Goal: Find specific page/section: Find specific page/section

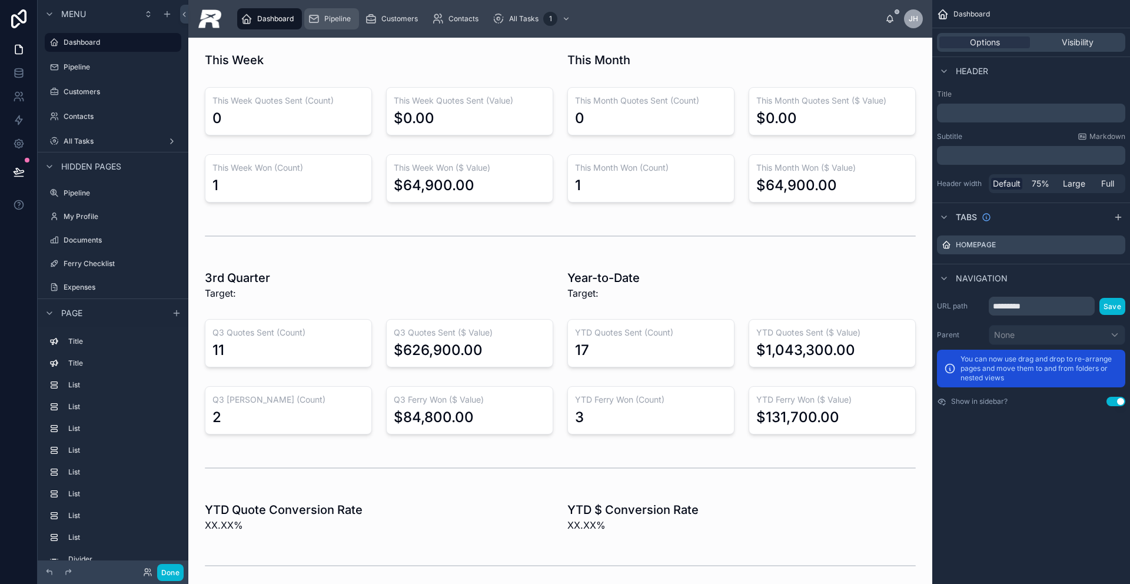
click at [329, 14] on span "Pipeline" at bounding box center [337, 18] width 26 height 9
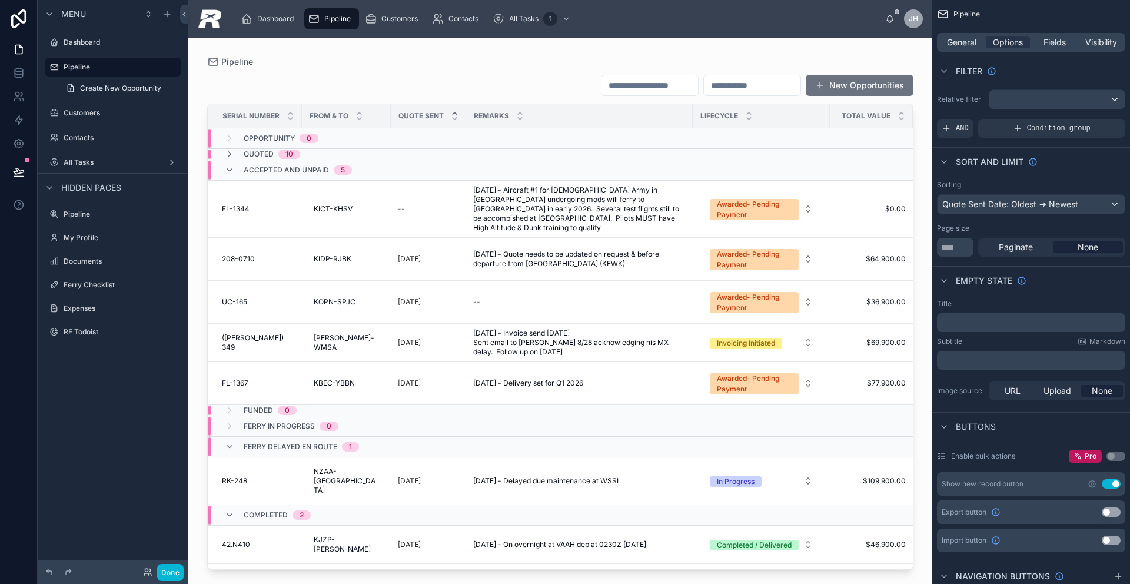
click at [239, 196] on div at bounding box center [560, 304] width 744 height 532
click at [229, 212] on td "FL-1344 FL-1344" at bounding box center [255, 208] width 94 height 57
click at [229, 211] on td "FL-1344 FL-1344" at bounding box center [255, 208] width 94 height 57
click at [229, 204] on span "FL-1344" at bounding box center [236, 208] width 28 height 9
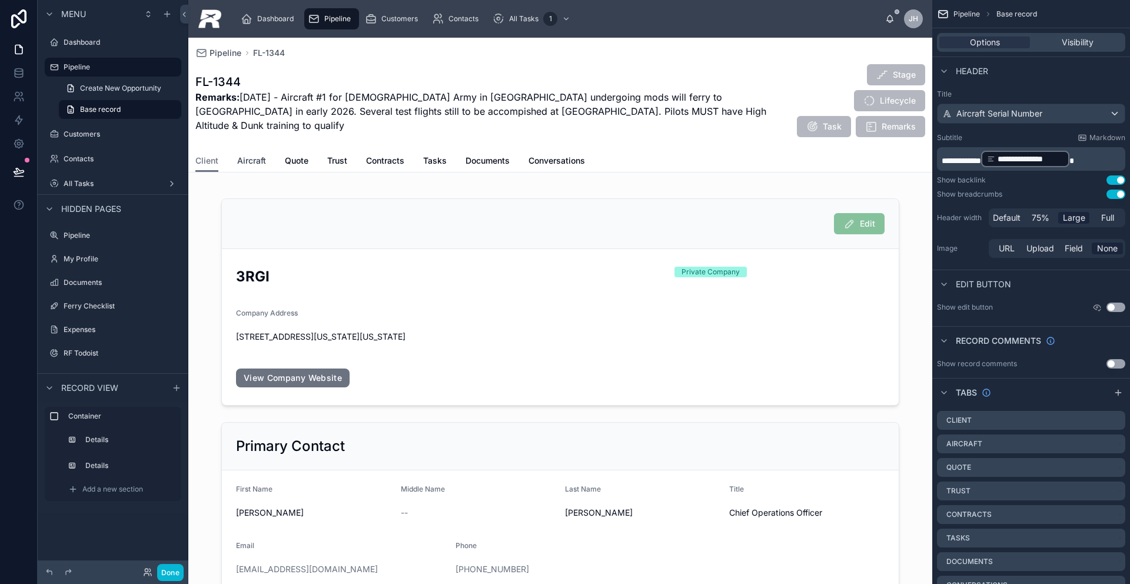
click at [256, 155] on span "Aircraft" at bounding box center [251, 161] width 29 height 12
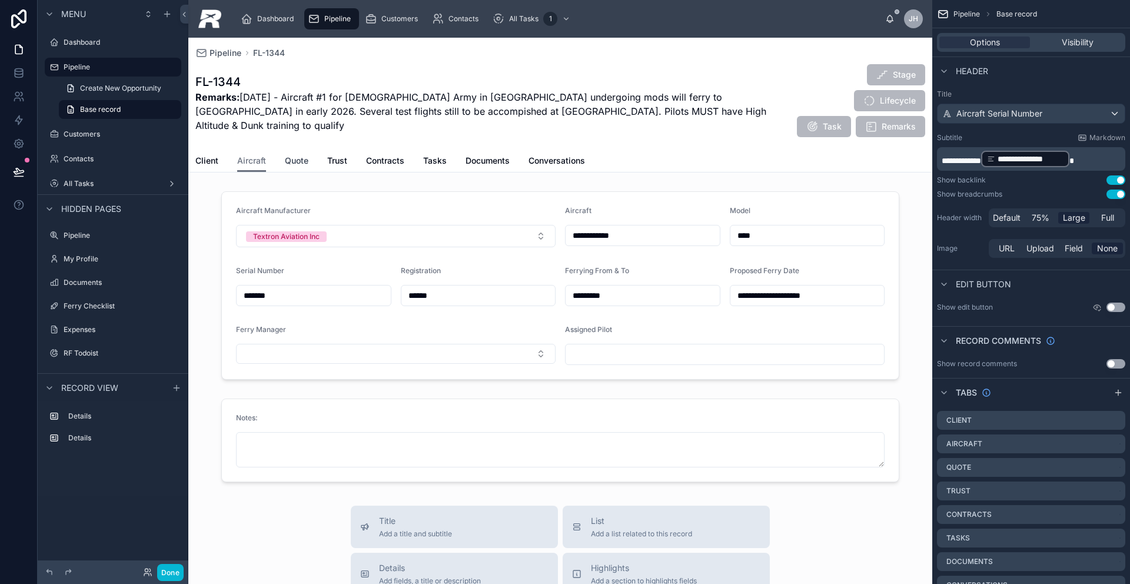
click at [290, 155] on span "Quote" at bounding box center [297, 161] width 24 height 12
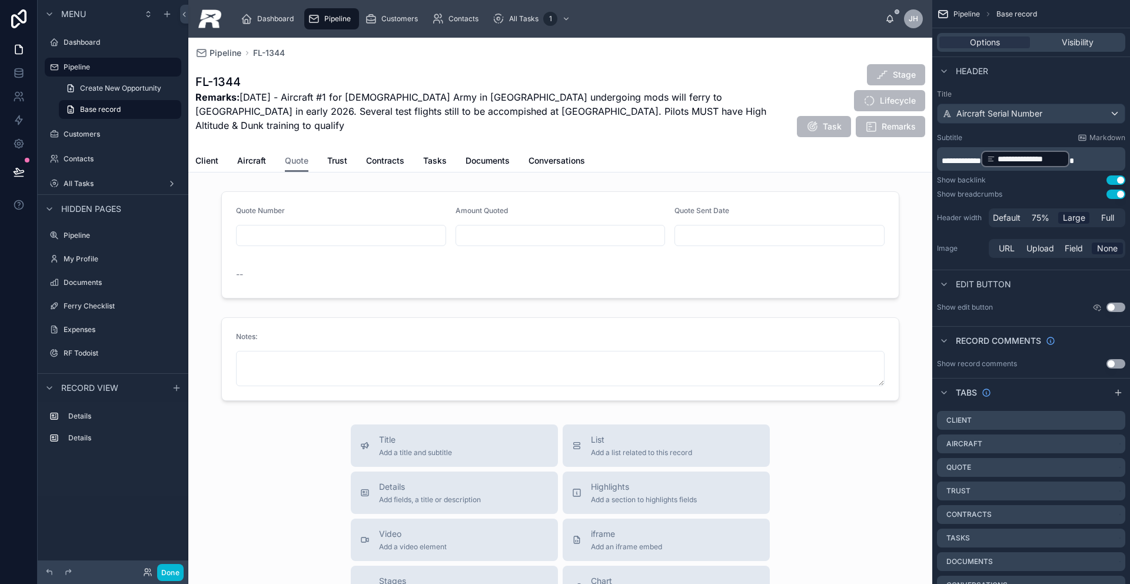
click at [325, 149] on div "Client Aircraft Quote Trust Contracts Tasks Documents Conversations" at bounding box center [560, 160] width 730 height 22
click at [335, 155] on span "Trust" at bounding box center [337, 161] width 20 height 12
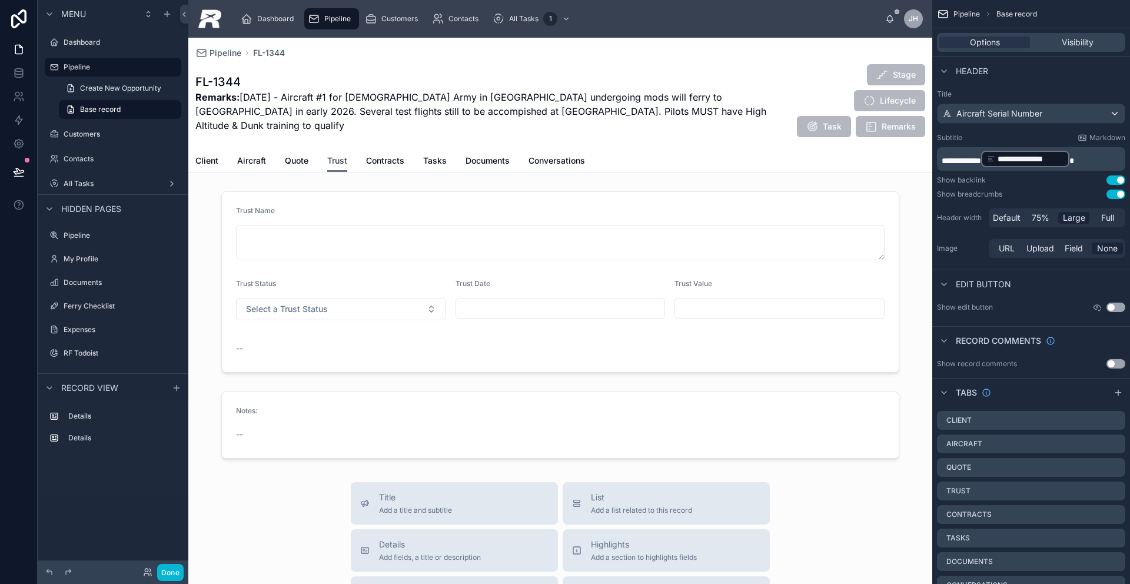
scroll to position [1, 0]
click at [260, 155] on span "Aircraft" at bounding box center [251, 161] width 29 height 12
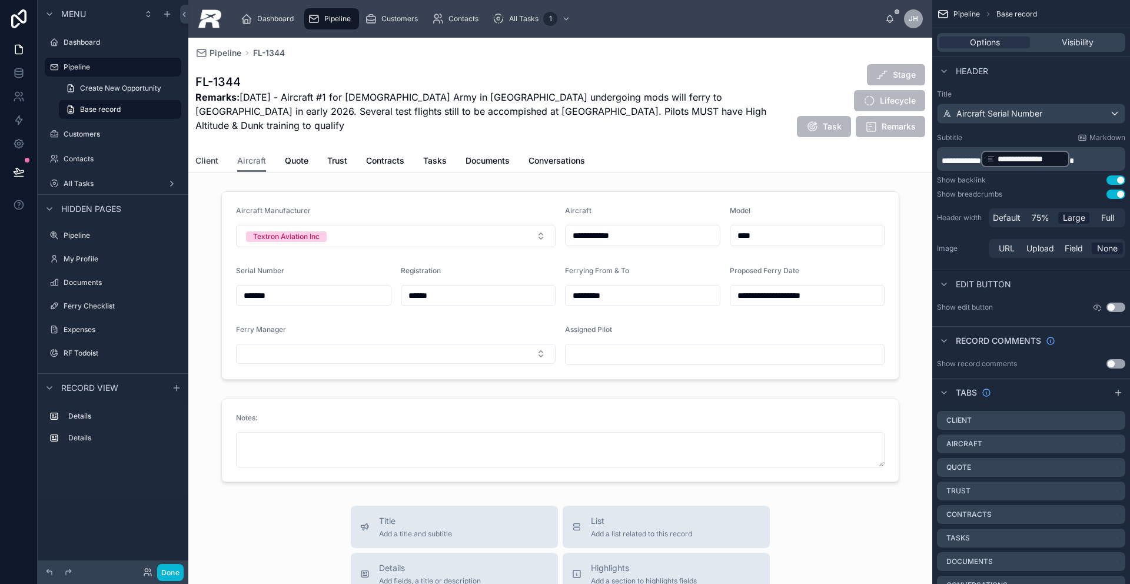
click at [211, 155] on span "Client" at bounding box center [206, 161] width 23 height 12
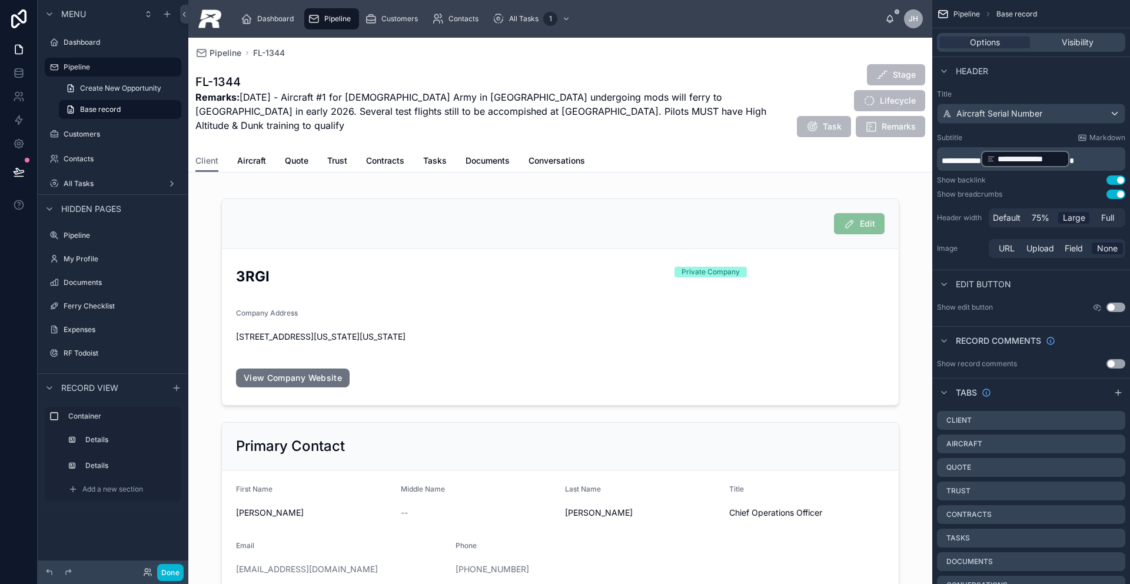
click at [269, 149] on div "Client Aircraft Quote Trust Contracts Tasks Documents Conversations" at bounding box center [560, 160] width 730 height 22
click at [248, 155] on span "Aircraft" at bounding box center [251, 161] width 29 height 12
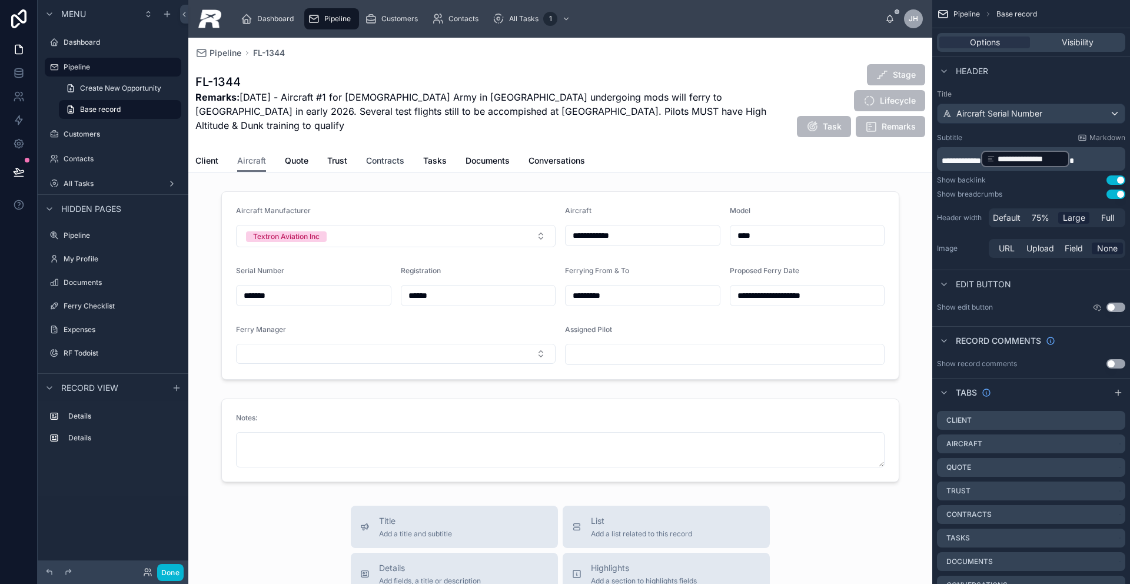
click at [374, 155] on span "Contracts" at bounding box center [385, 161] width 38 height 12
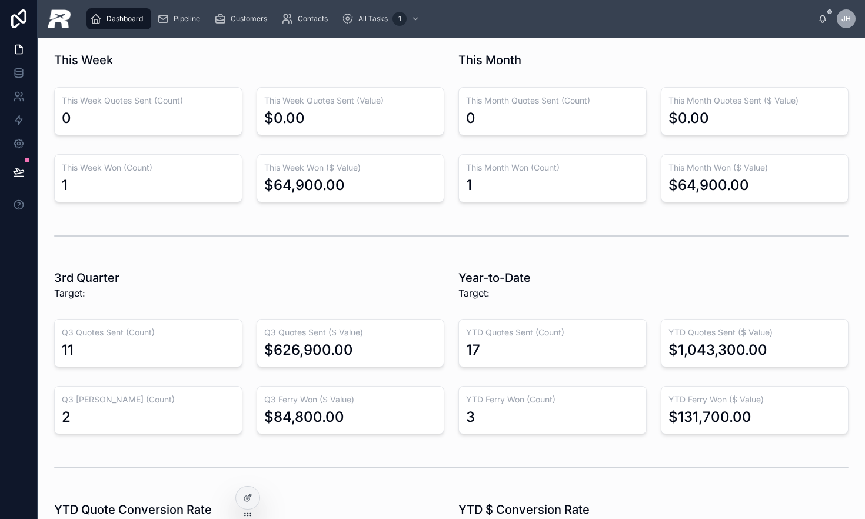
drag, startPoint x: 854, startPoint y: 16, endPoint x: 848, endPoint y: 18, distance: 6.0
click at [854, 16] on div "JH" at bounding box center [846, 18] width 19 height 19
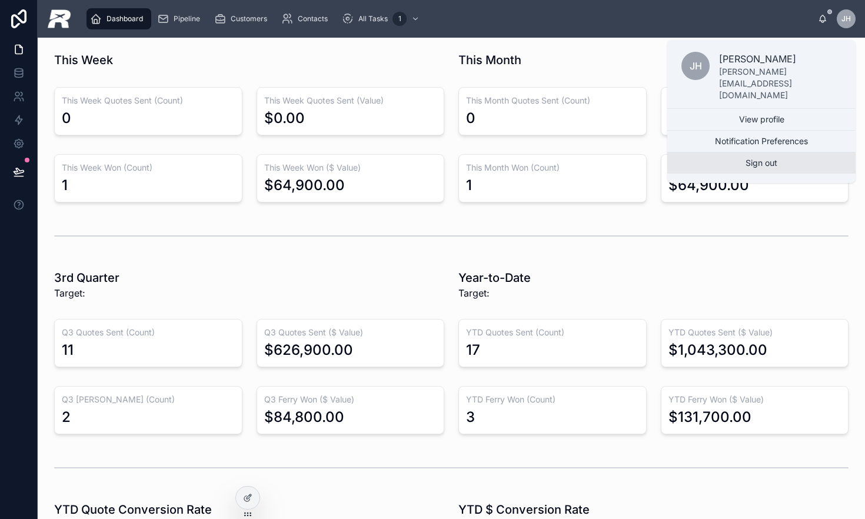
click at [766, 152] on button "Sign out" at bounding box center [761, 162] width 188 height 21
